Goal: Information Seeking & Learning: Check status

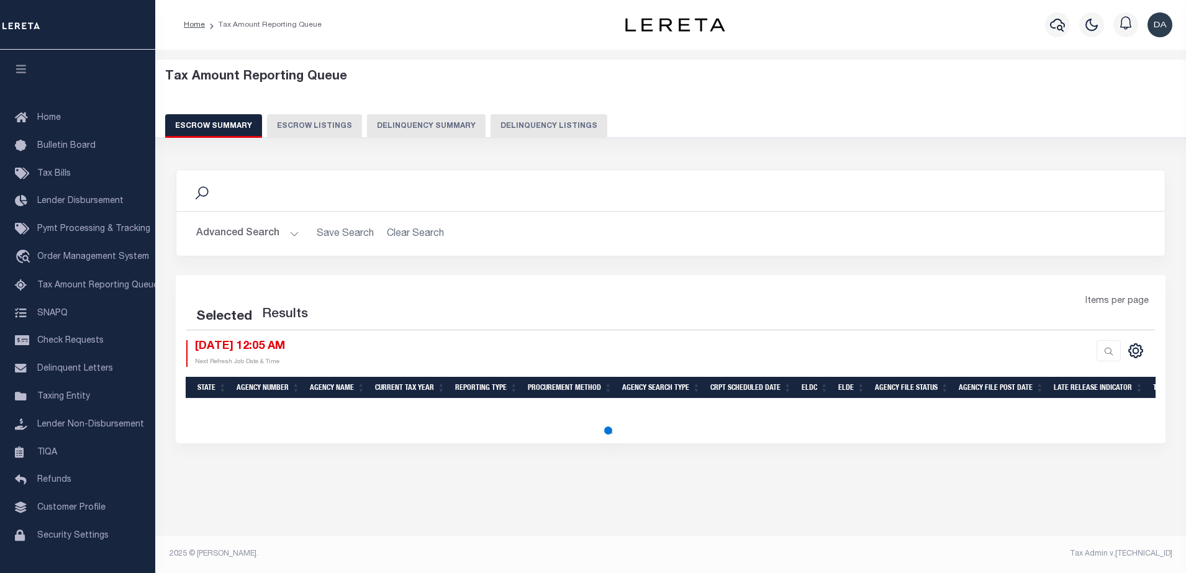
select select "100"
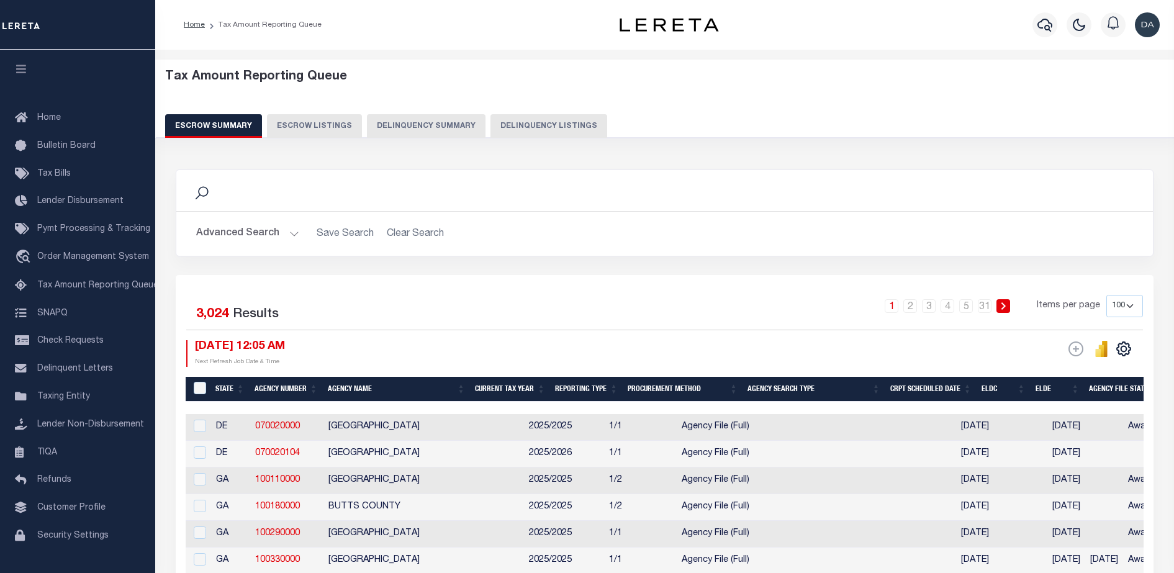
click at [448, 122] on button "Delinquency Summary" at bounding box center [426, 126] width 119 height 24
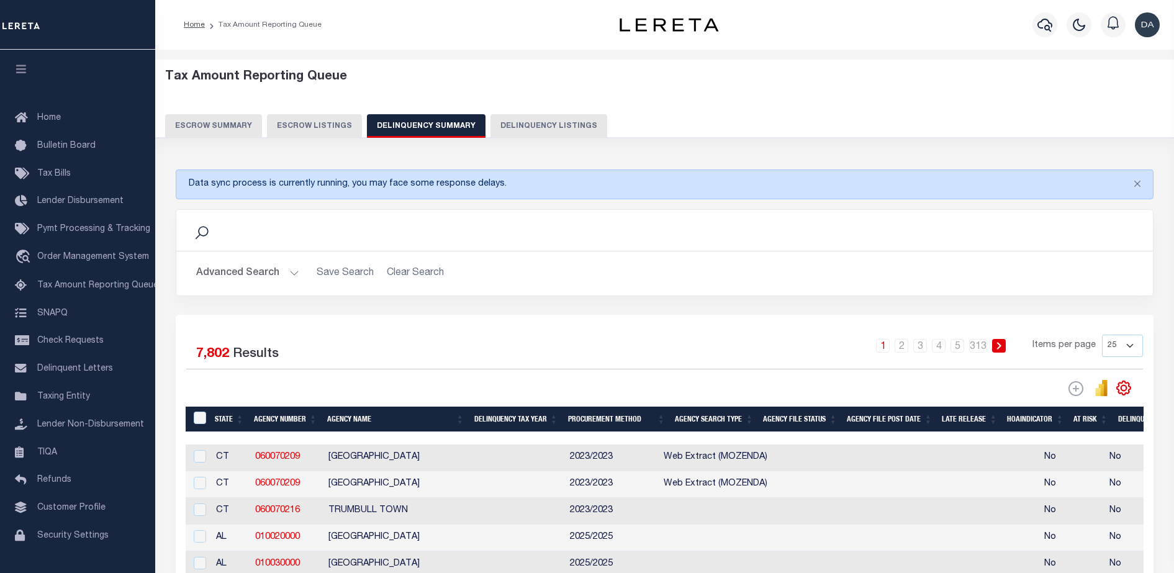
click at [257, 277] on button "Advanced Search" at bounding box center [247, 273] width 103 height 24
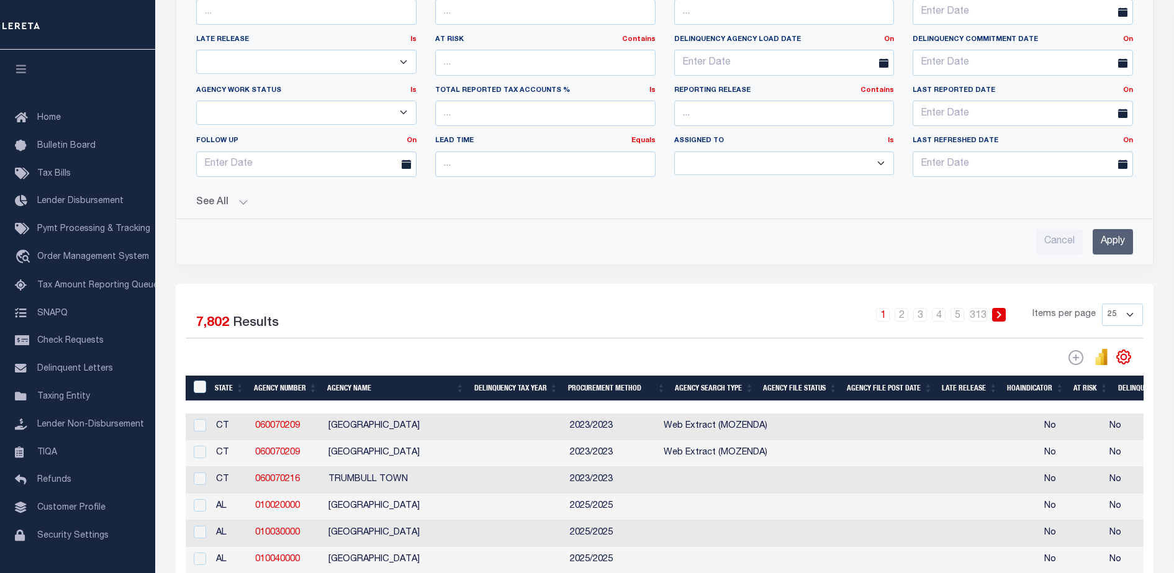
scroll to position [331, 0]
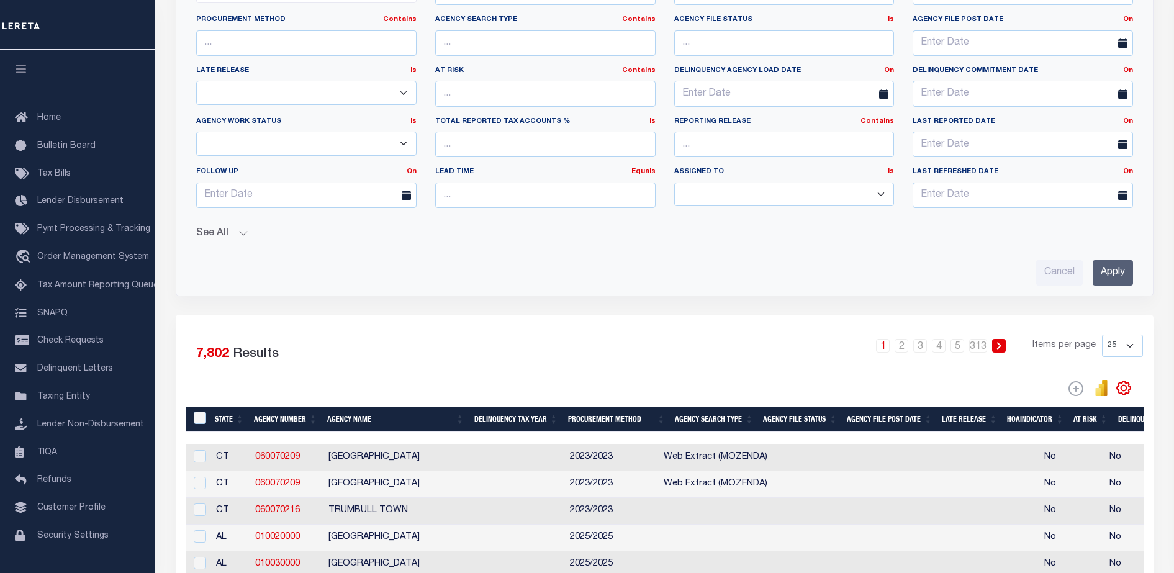
click at [226, 230] on button "See All" at bounding box center [664, 234] width 937 height 12
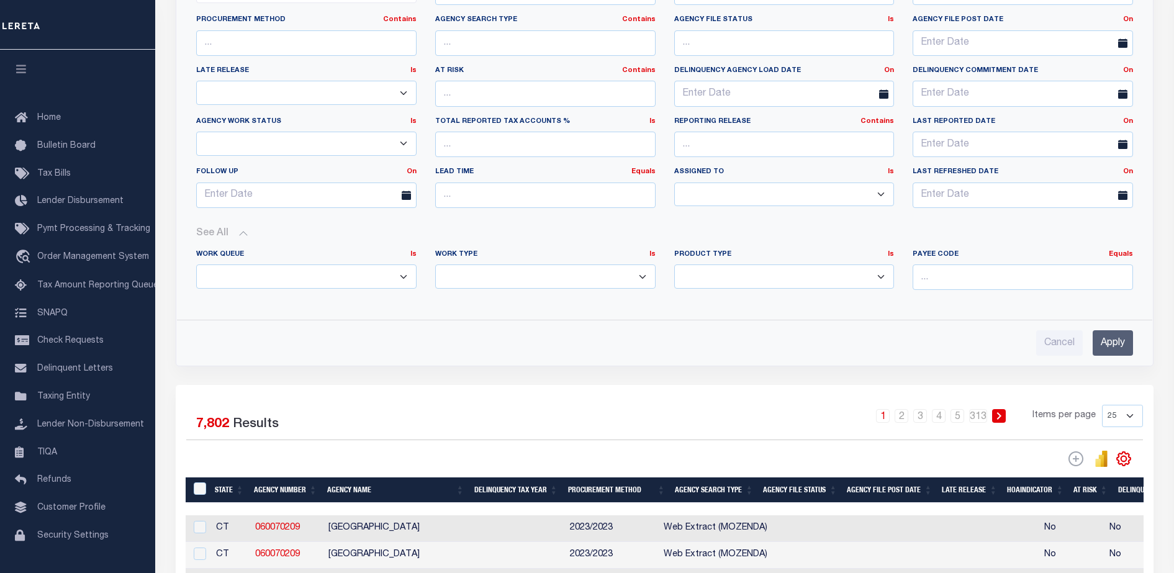
click at [477, 288] on select "Annual Delinquency Back Search Payment Status Check DTRACK" at bounding box center [545, 276] width 220 height 24
select select "AnnualDelinquency"
click at [435, 264] on select "Annual Delinquency Back Search Payment Status Check DTRACK" at bounding box center [545, 276] width 220 height 24
click at [1122, 333] on input "Apply" at bounding box center [1113, 342] width 40 height 25
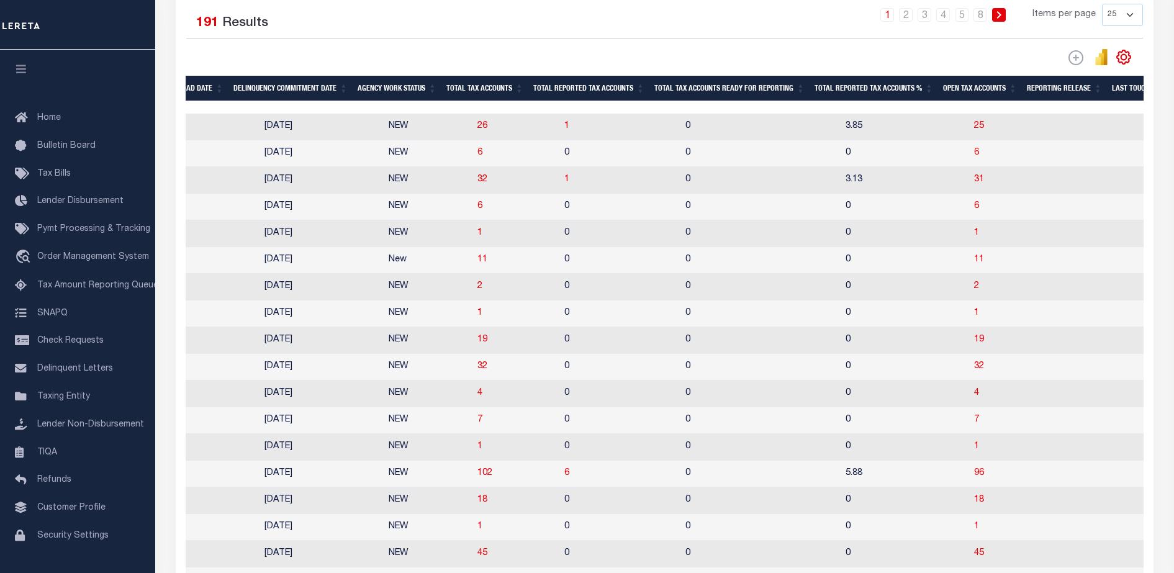
scroll to position [0, 1058]
click at [476, 264] on span "11" at bounding box center [481, 259] width 10 height 9
select select "100"
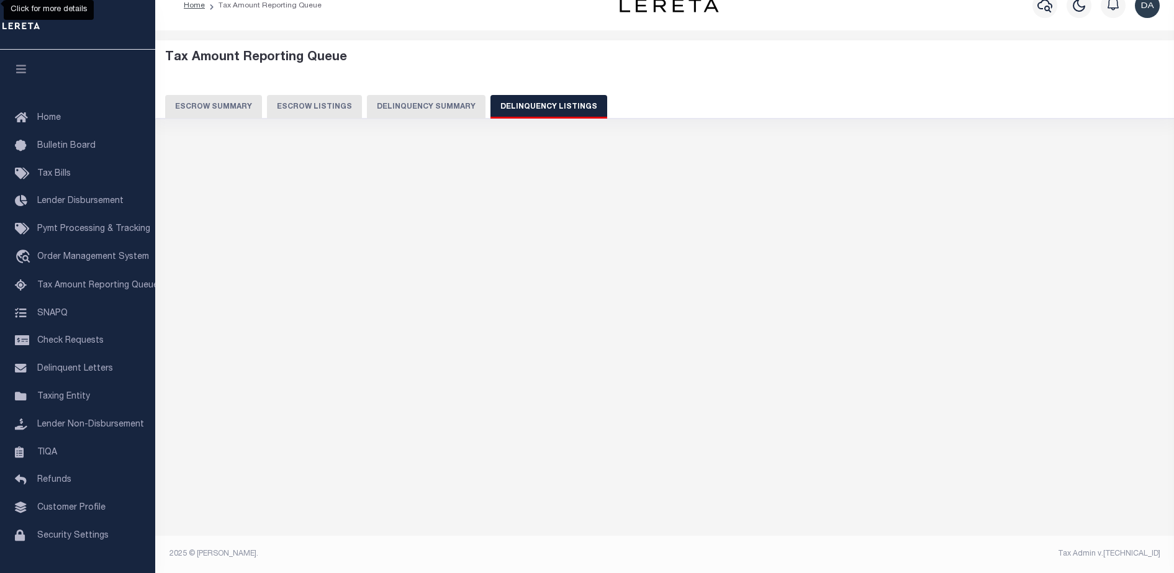
scroll to position [19, 0]
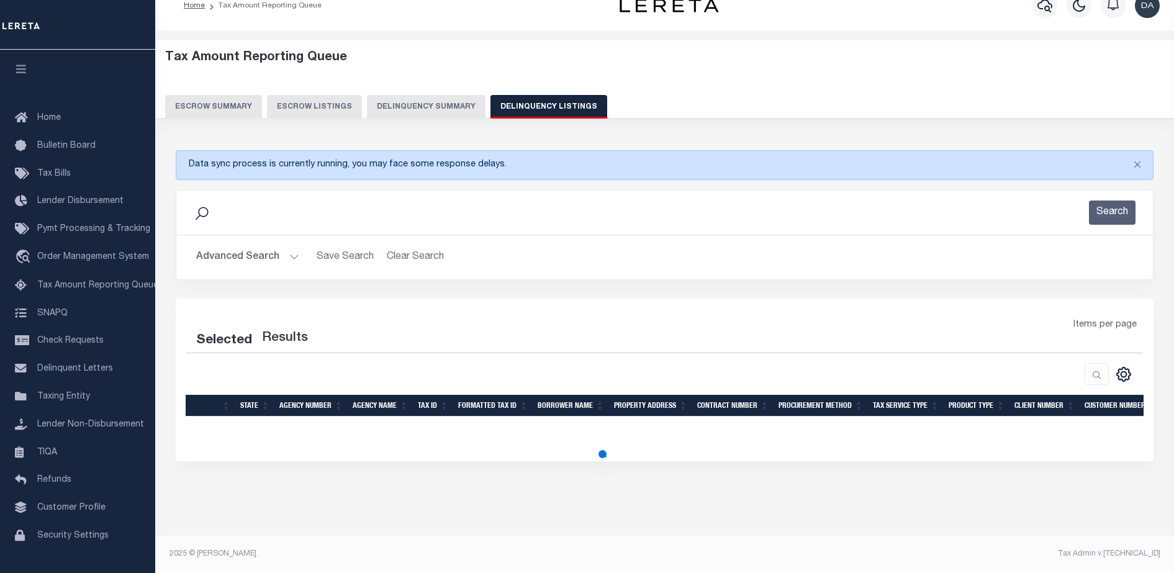
select select "100"
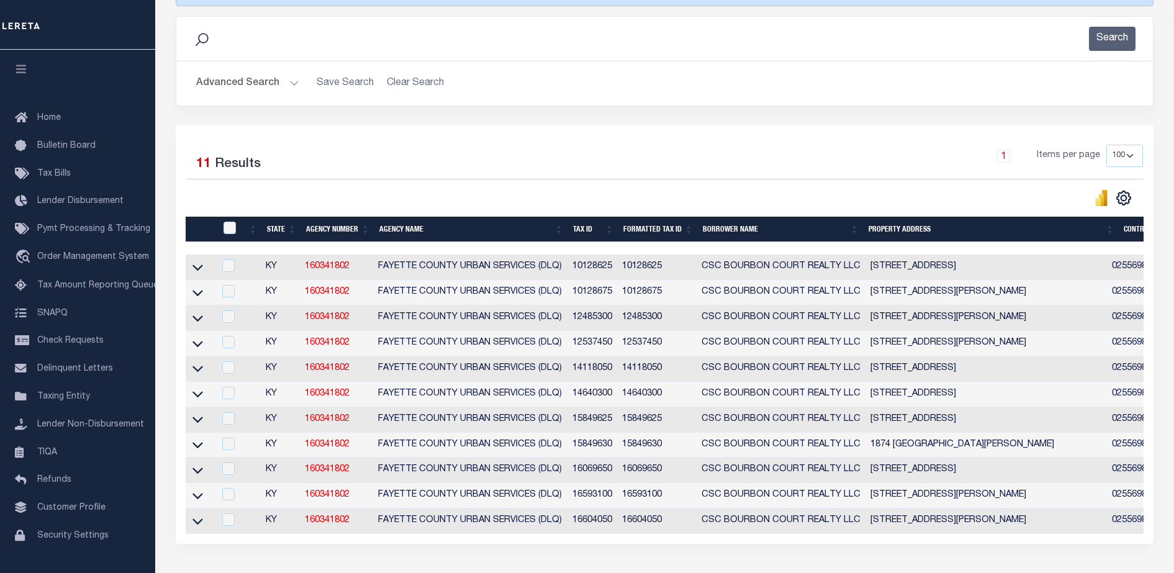
scroll to position [230, 0]
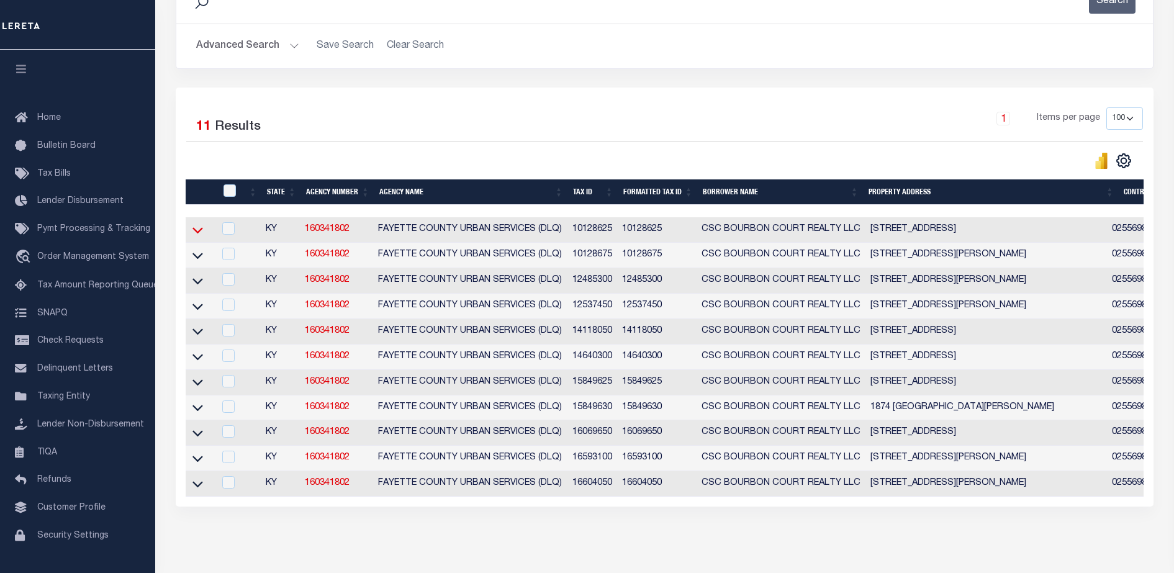
click at [202, 233] on icon at bounding box center [197, 229] width 11 height 13
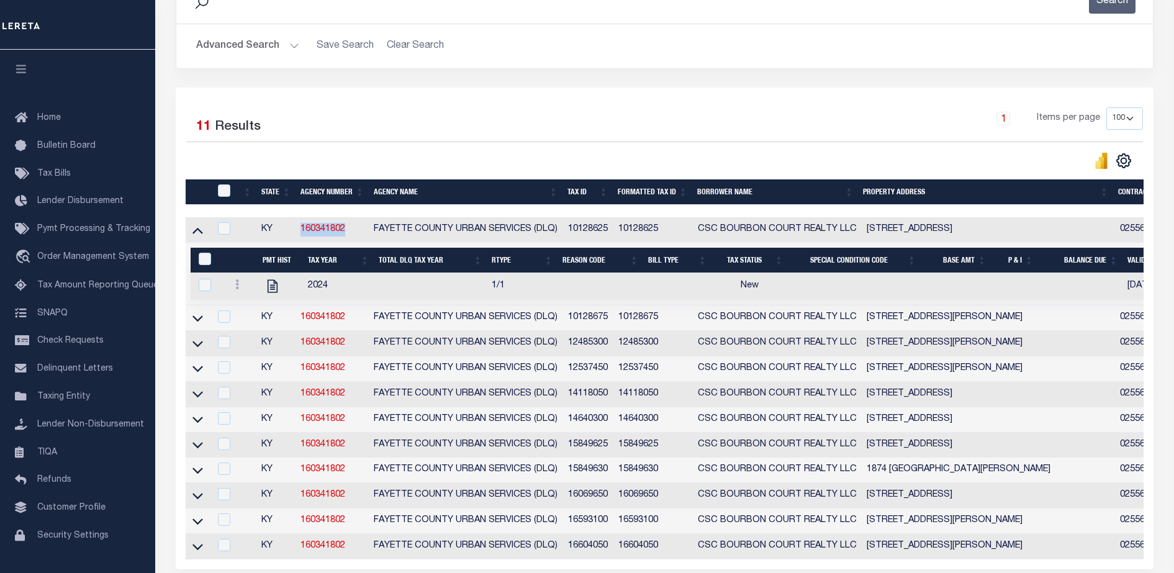
drag, startPoint x: 351, startPoint y: 233, endPoint x: 300, endPoint y: 232, distance: 51.5
click at [300, 232] on td "160341802" at bounding box center [332, 229] width 73 height 25
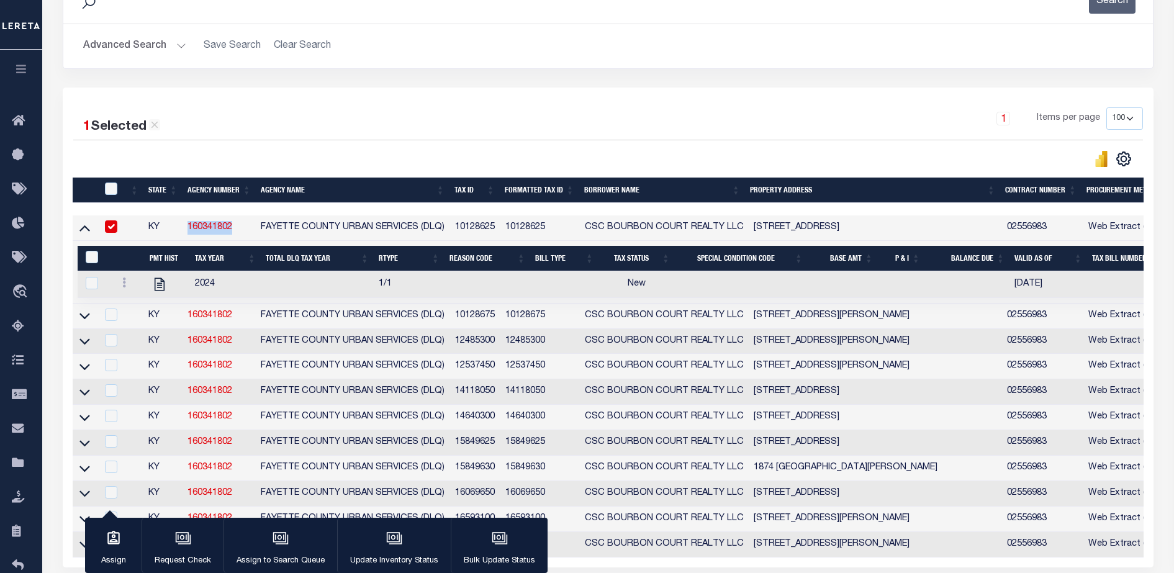
copy link "160341802"
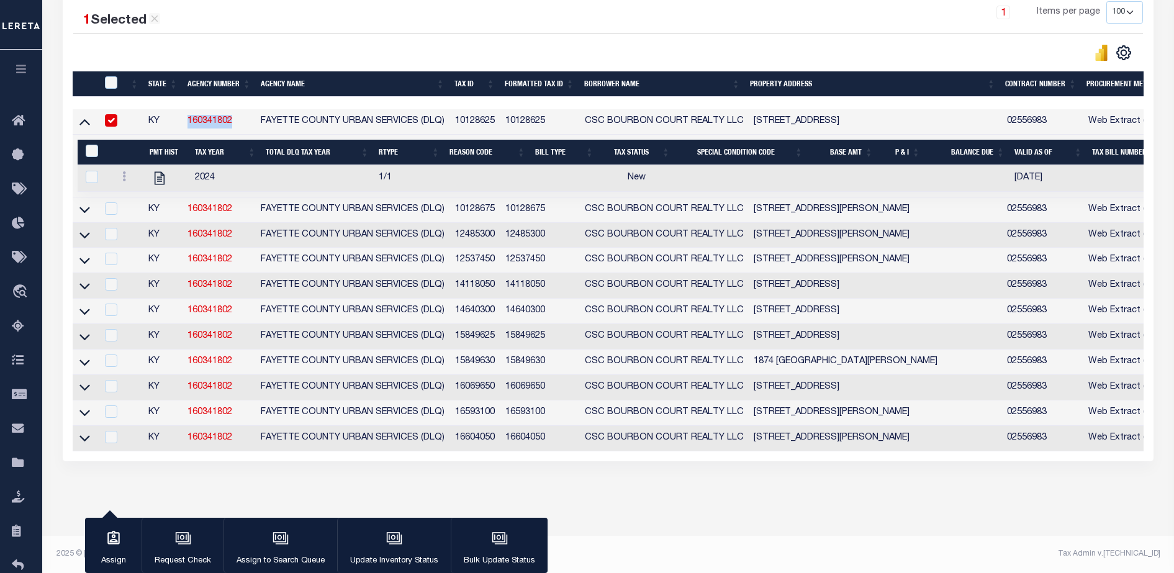
scroll to position [351, 0]
drag, startPoint x: 455, startPoint y: 107, endPoint x: 500, endPoint y: 107, distance: 44.7
click at [500, 109] on td "10128625" at bounding box center [475, 121] width 50 height 25
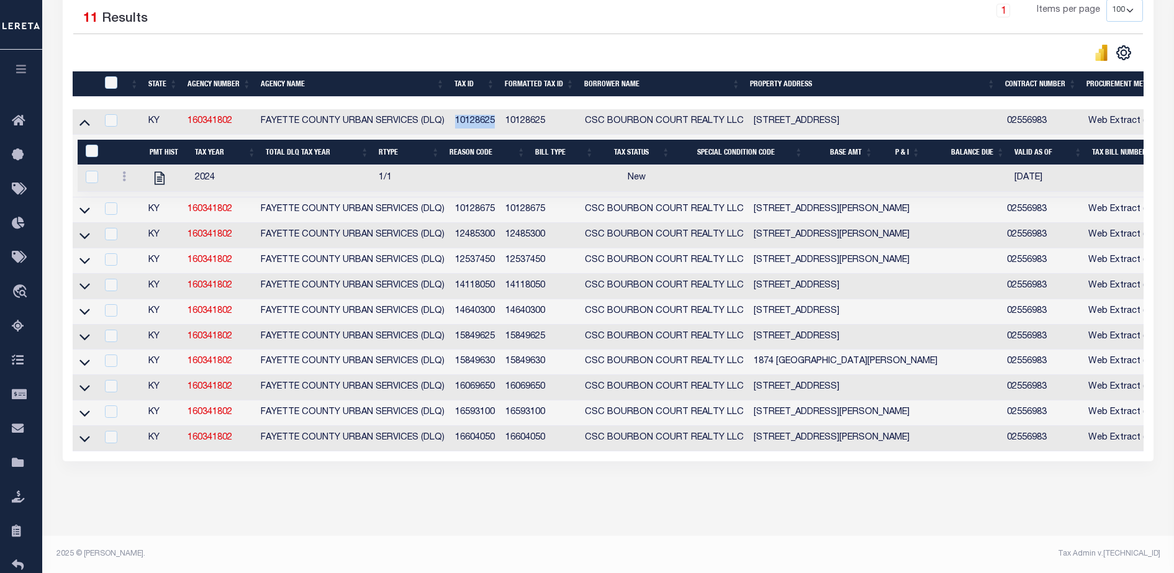
copy td "10128625"
drag, startPoint x: 549, startPoint y: 110, endPoint x: 507, endPoint y: 109, distance: 42.8
click at [507, 109] on td "10128625" at bounding box center [539, 121] width 79 height 25
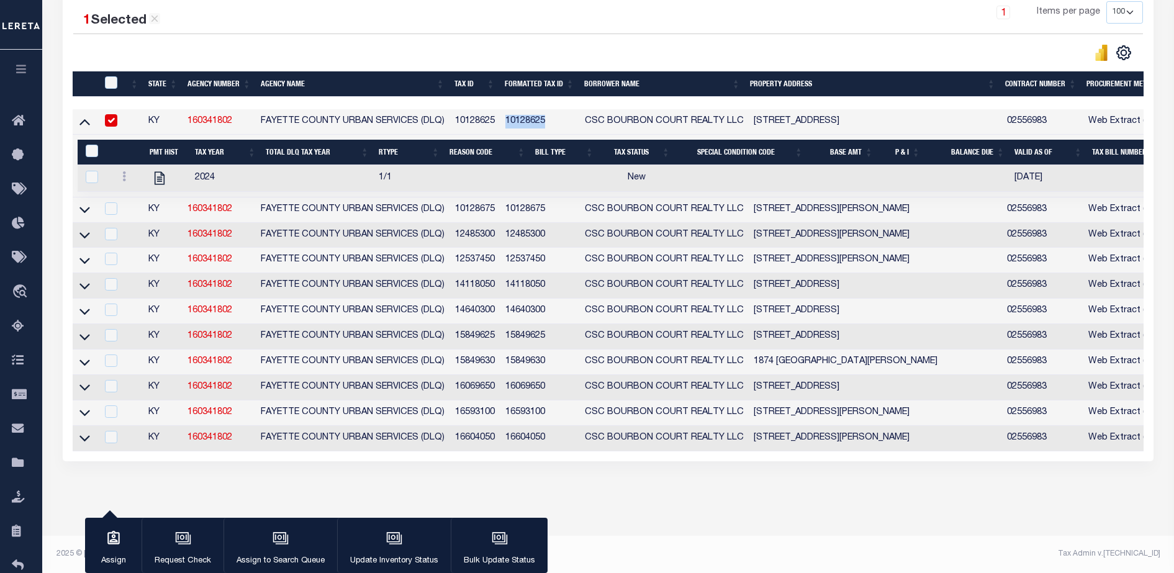
copy td "10128625"
drag, startPoint x: 238, startPoint y: 107, endPoint x: 185, endPoint y: 109, distance: 52.8
click at [185, 109] on td "160341802" at bounding box center [219, 121] width 73 height 25
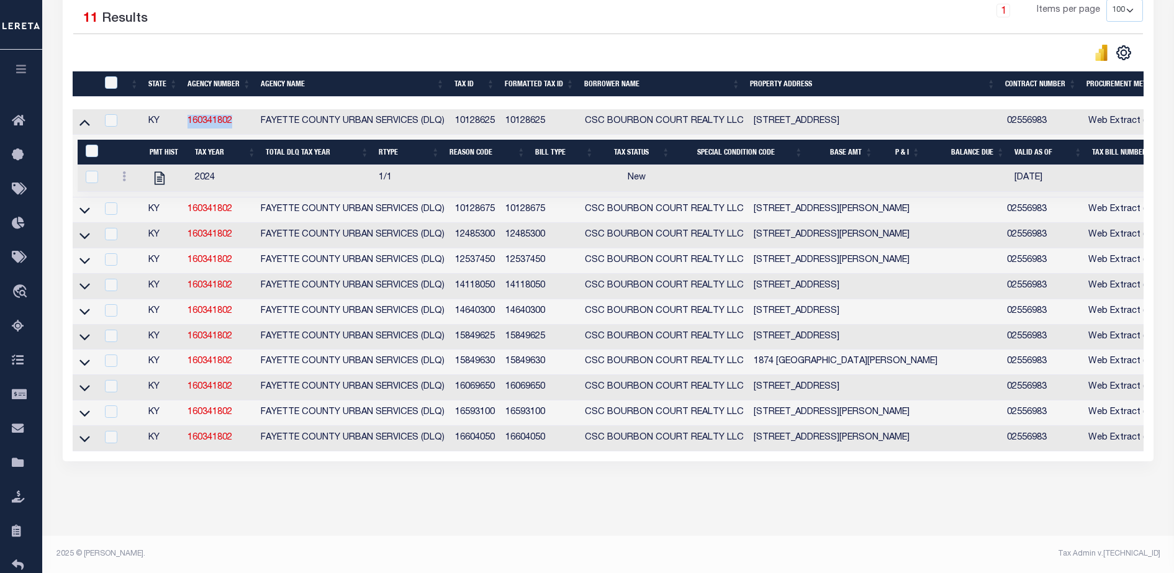
copy link "160341802"
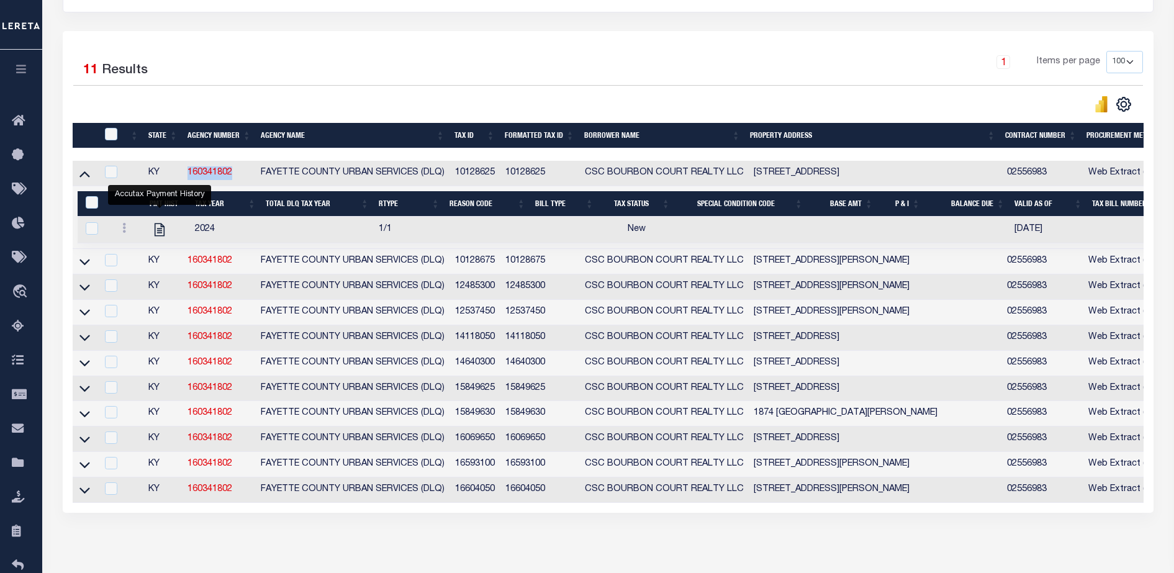
scroll to position [293, 0]
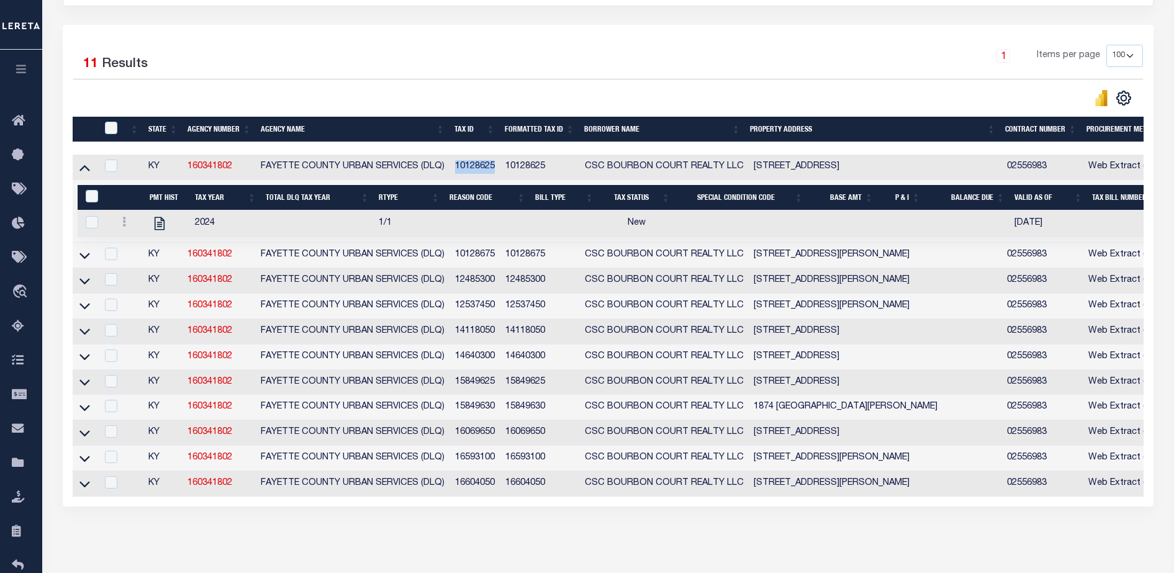
drag, startPoint x: 457, startPoint y: 166, endPoint x: 497, endPoint y: 171, distance: 40.0
click at [497, 171] on td "10128625" at bounding box center [475, 167] width 50 height 25
checkbox input "true"
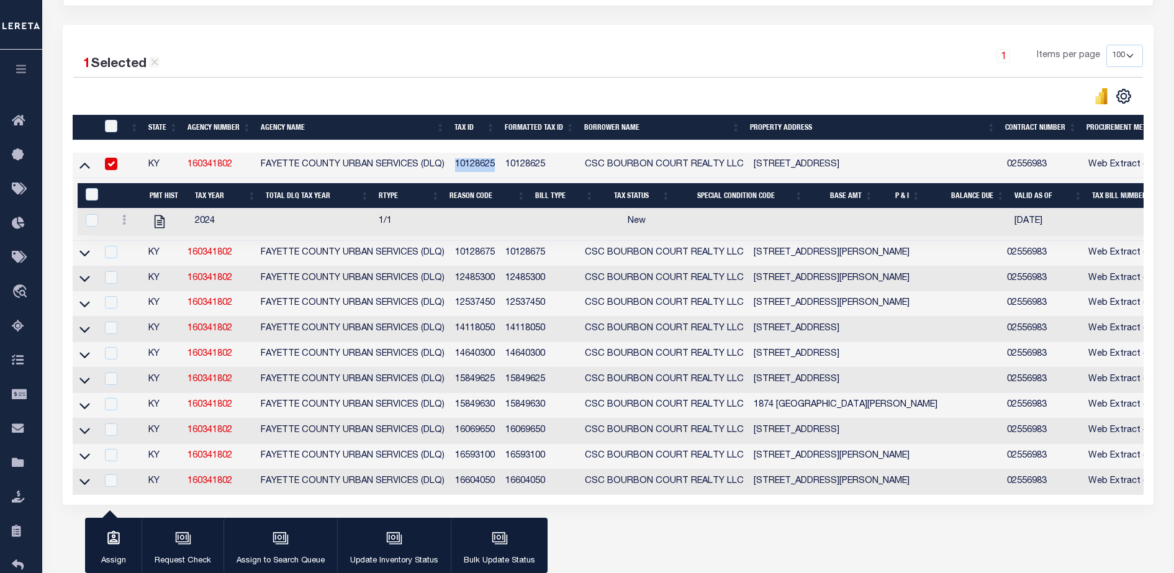
copy td "10128625"
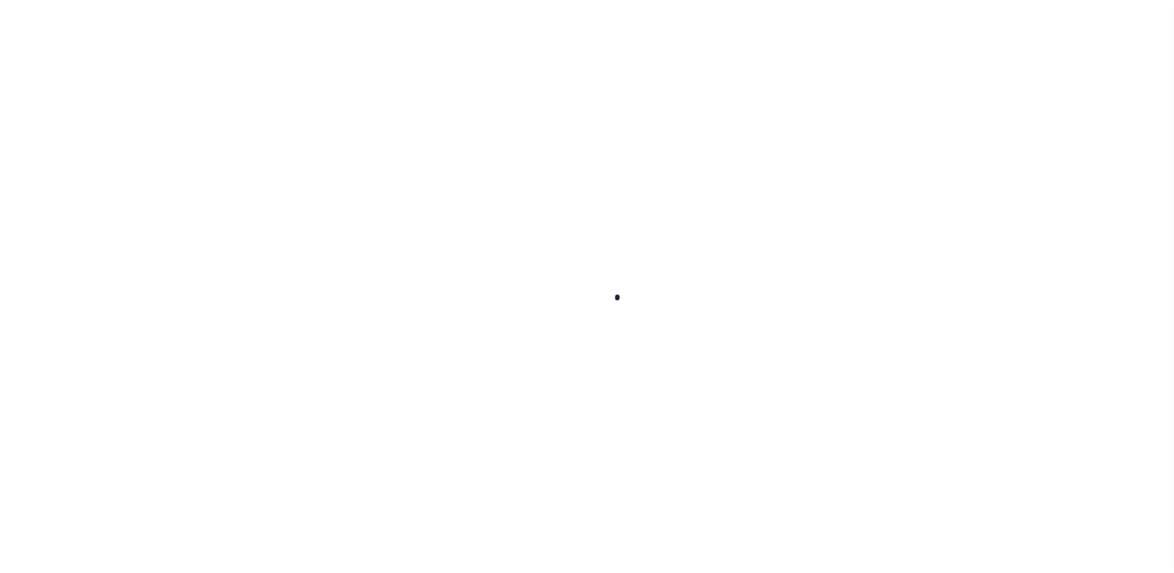
select select
checkbox input "false"
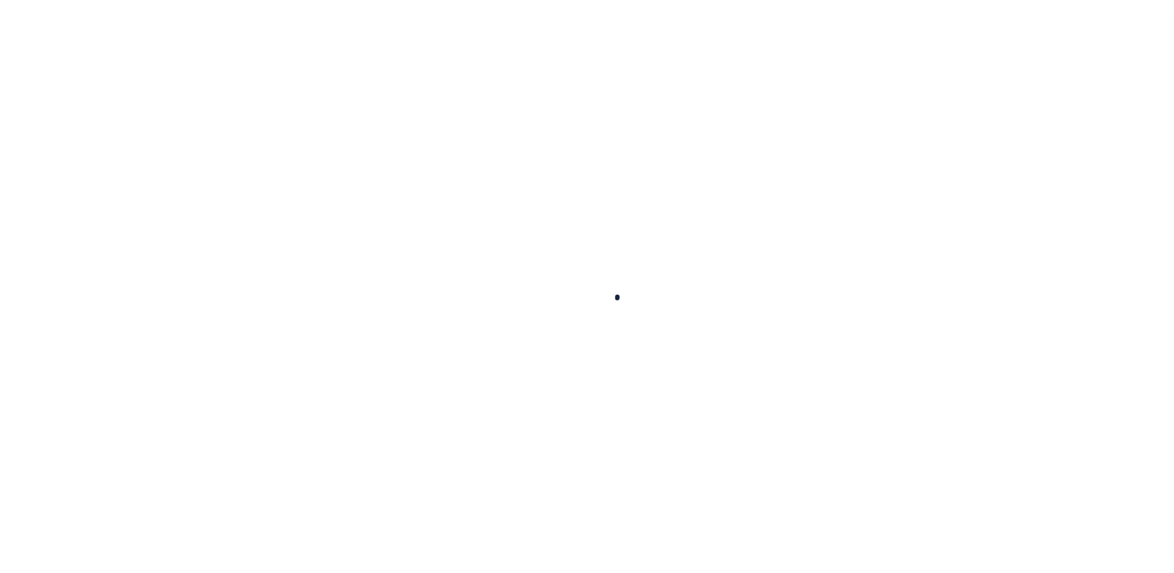
select select "1"
select select "2"
checkbox input "false"
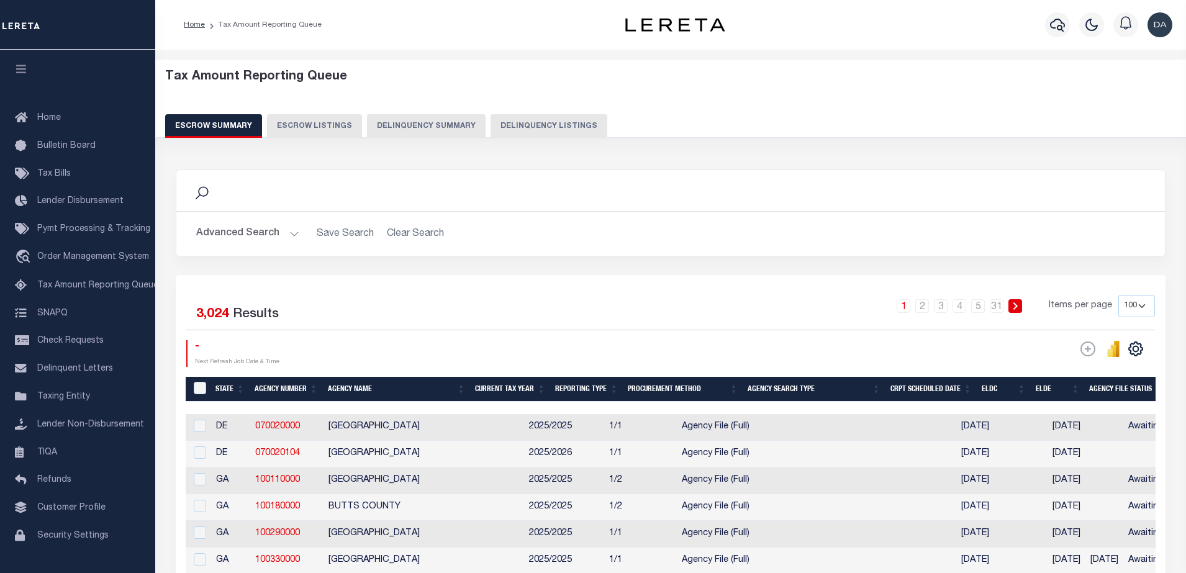
select select "100"
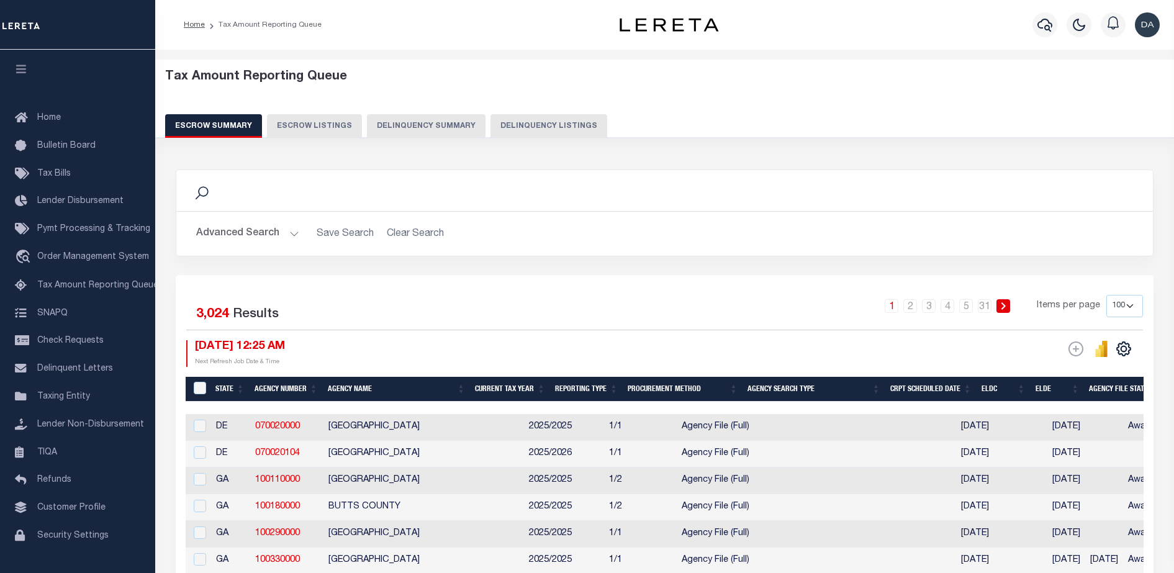
click at [417, 115] on button "Delinquency Summary" at bounding box center [426, 126] width 119 height 24
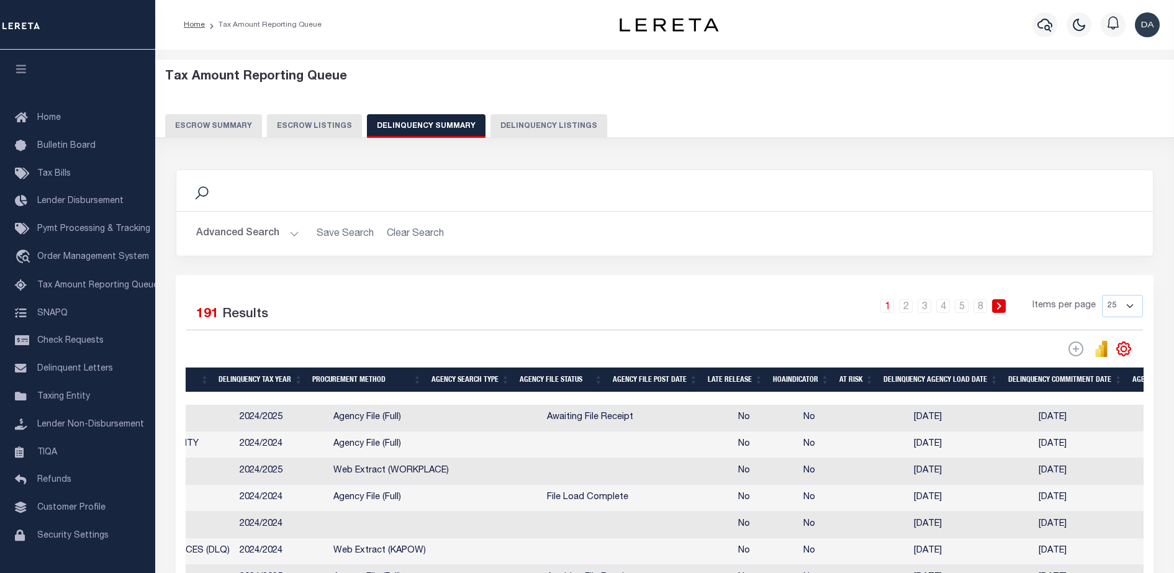
scroll to position [0, 346]
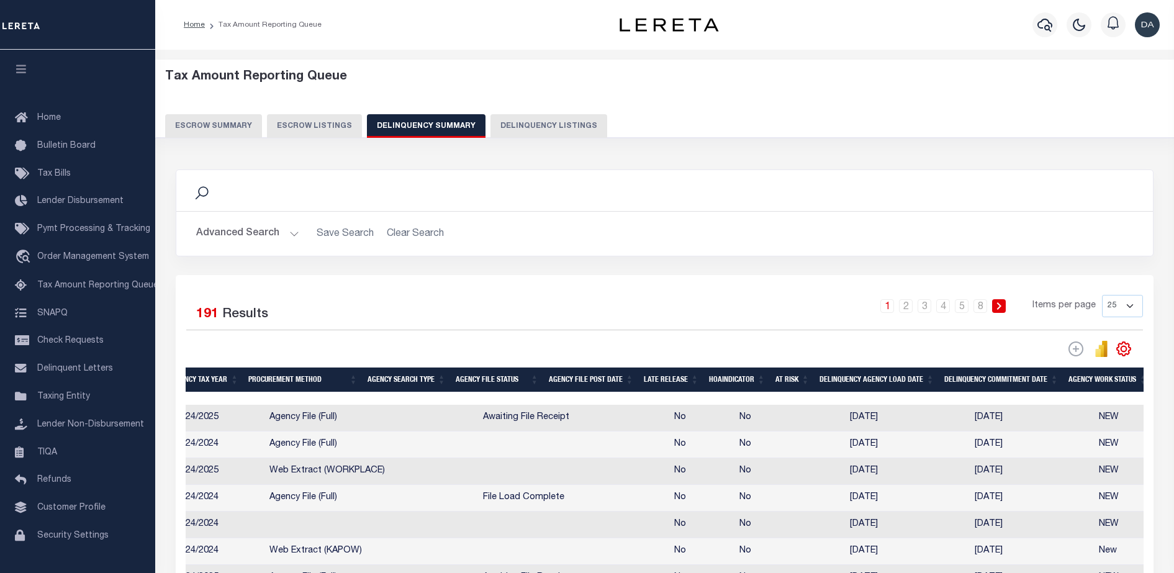
click at [222, 237] on button "Advanced Search" at bounding box center [247, 234] width 103 height 24
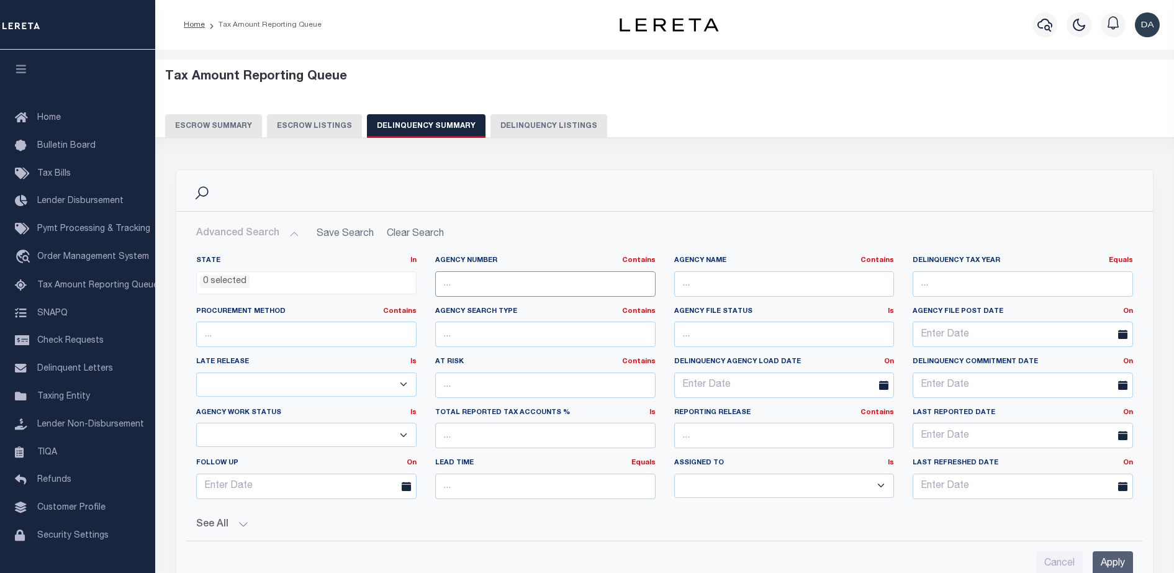
click at [543, 286] on input "text" at bounding box center [545, 283] width 220 height 25
paste input "160341802"
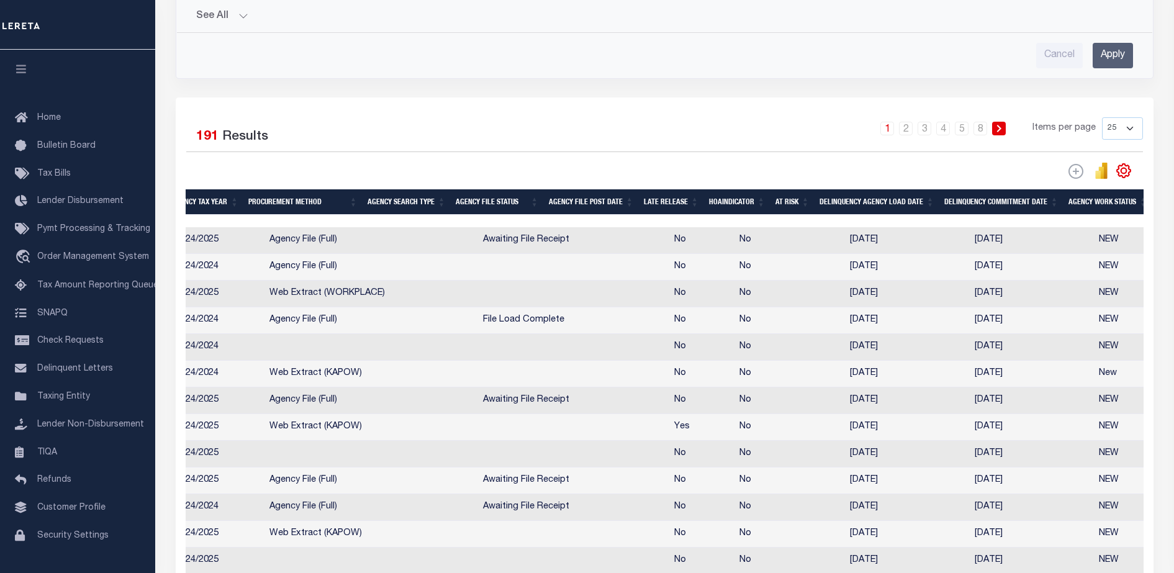
scroll to position [282, 0]
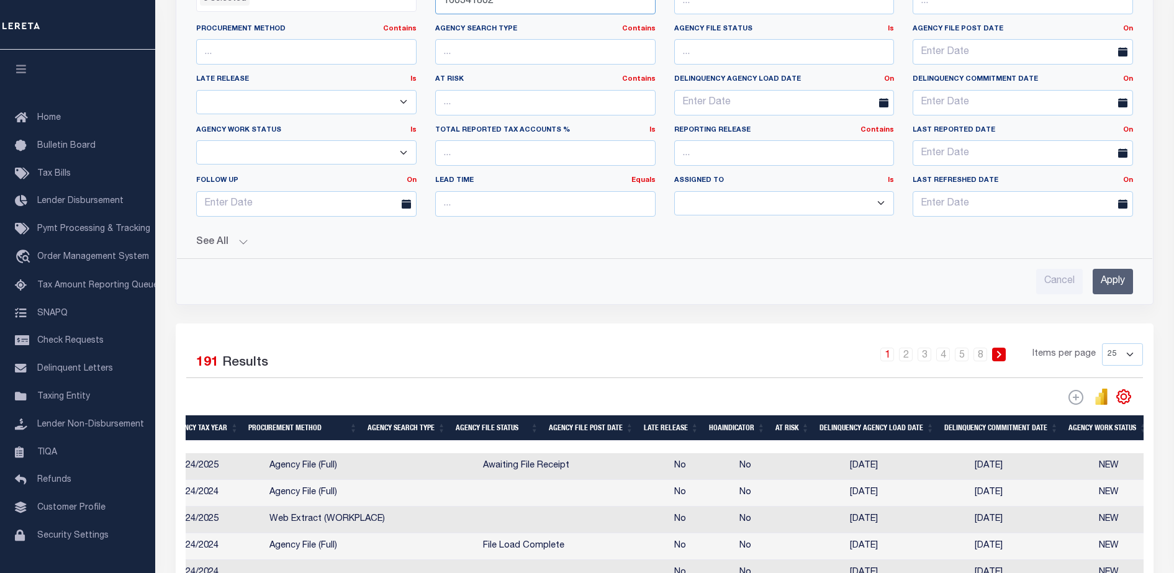
type input "160341802"
click at [1111, 280] on input "Apply" at bounding box center [1113, 281] width 40 height 25
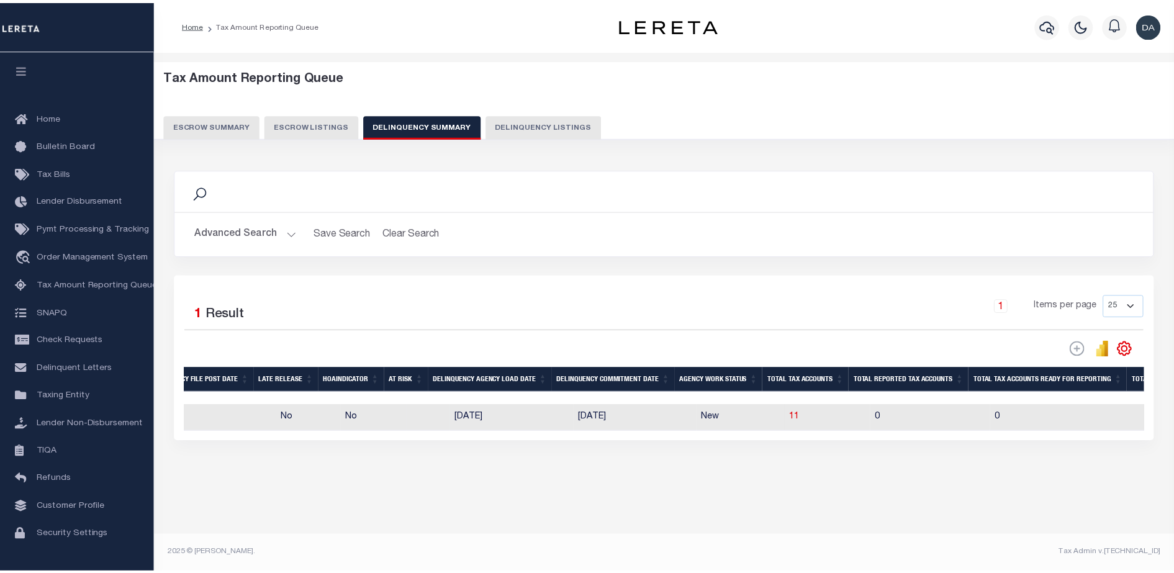
scroll to position [0, 703]
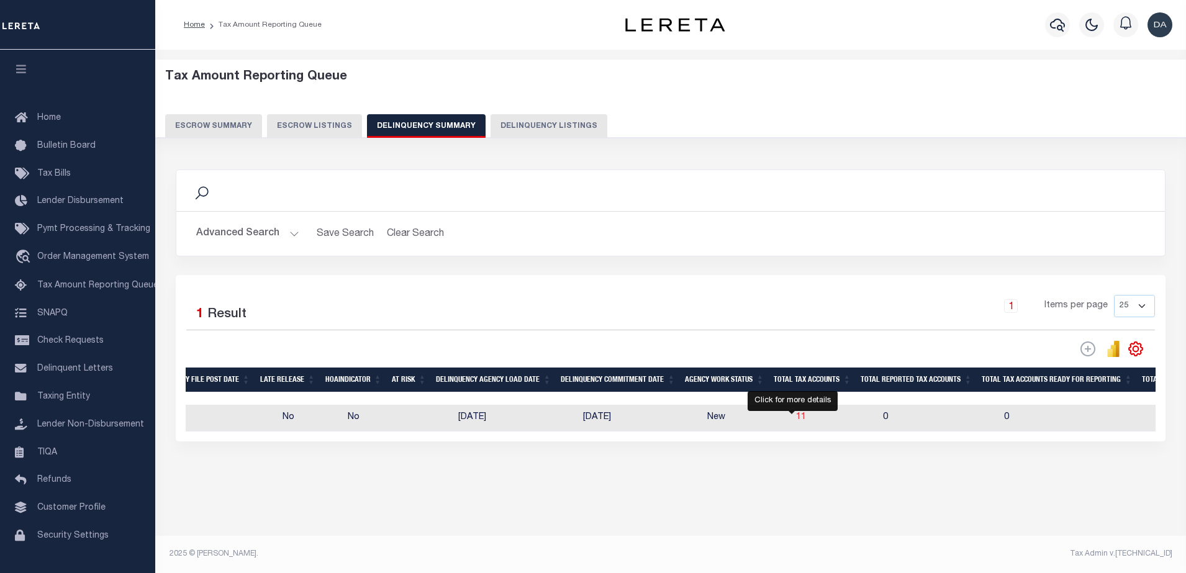
click at [796, 418] on span "11" at bounding box center [801, 417] width 10 height 9
select select "100"
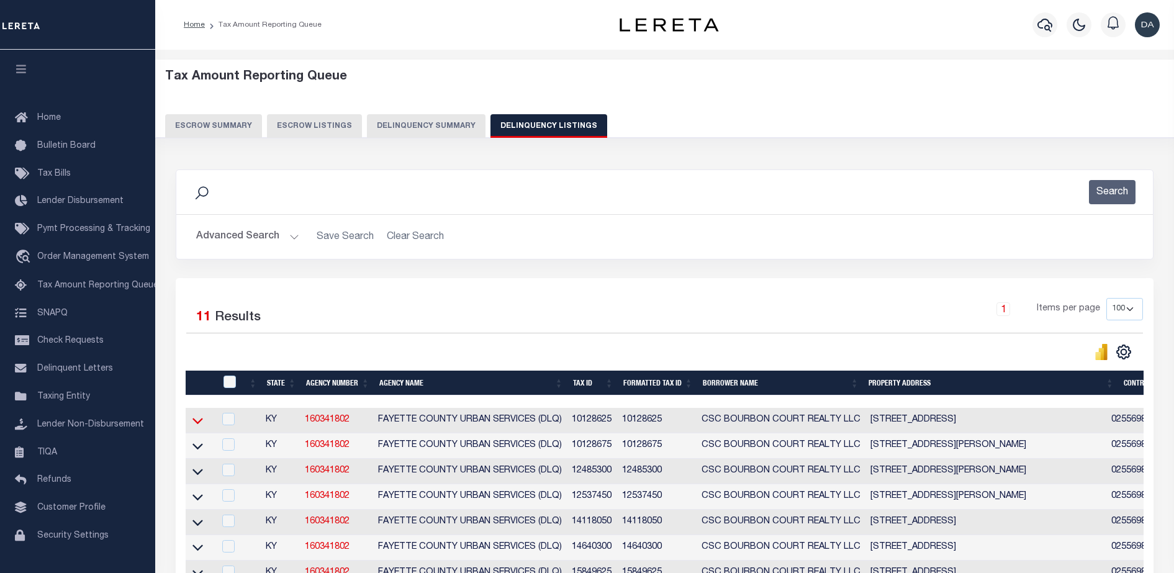
click at [199, 423] on icon at bounding box center [197, 420] width 11 height 13
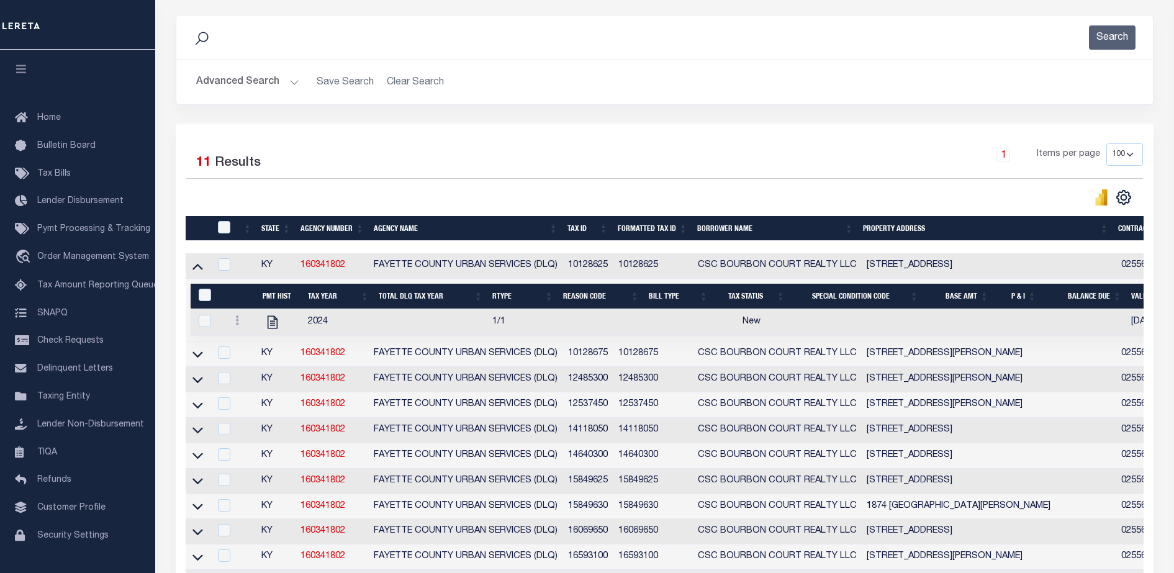
scroll to position [158, 0]
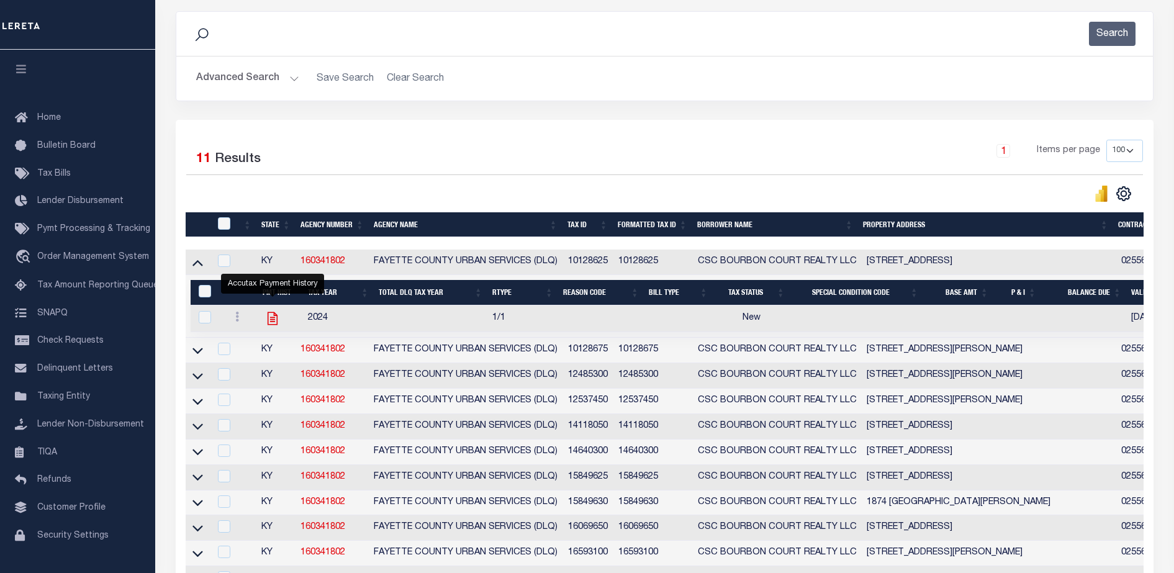
click at [273, 322] on icon "" at bounding box center [273, 318] width 10 height 13
checkbox input "true"
